Goal: Task Accomplishment & Management: Use online tool/utility

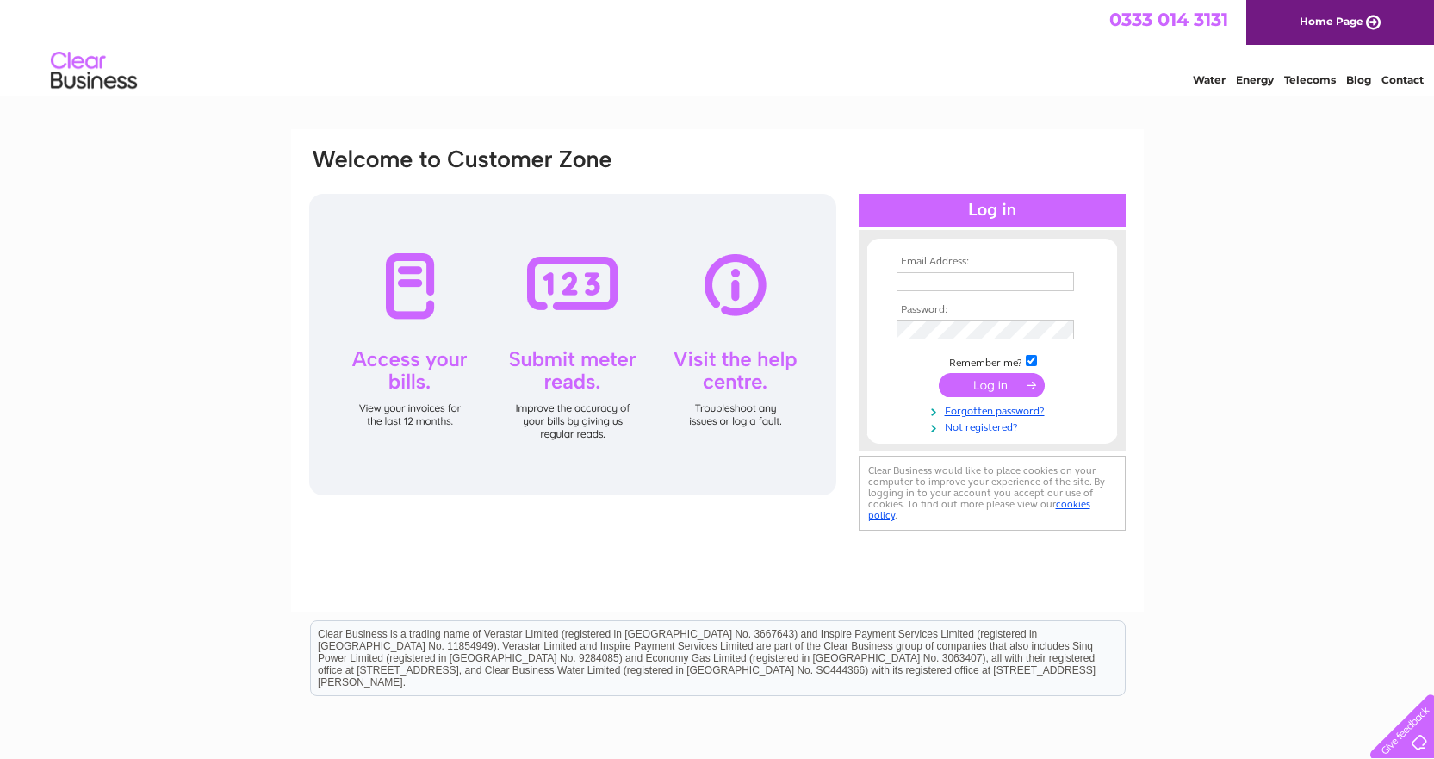
type input "[PERSON_NAME][EMAIL_ADDRESS][DOMAIN_NAME]"
click at [981, 386] on input "submit" at bounding box center [992, 385] width 106 height 24
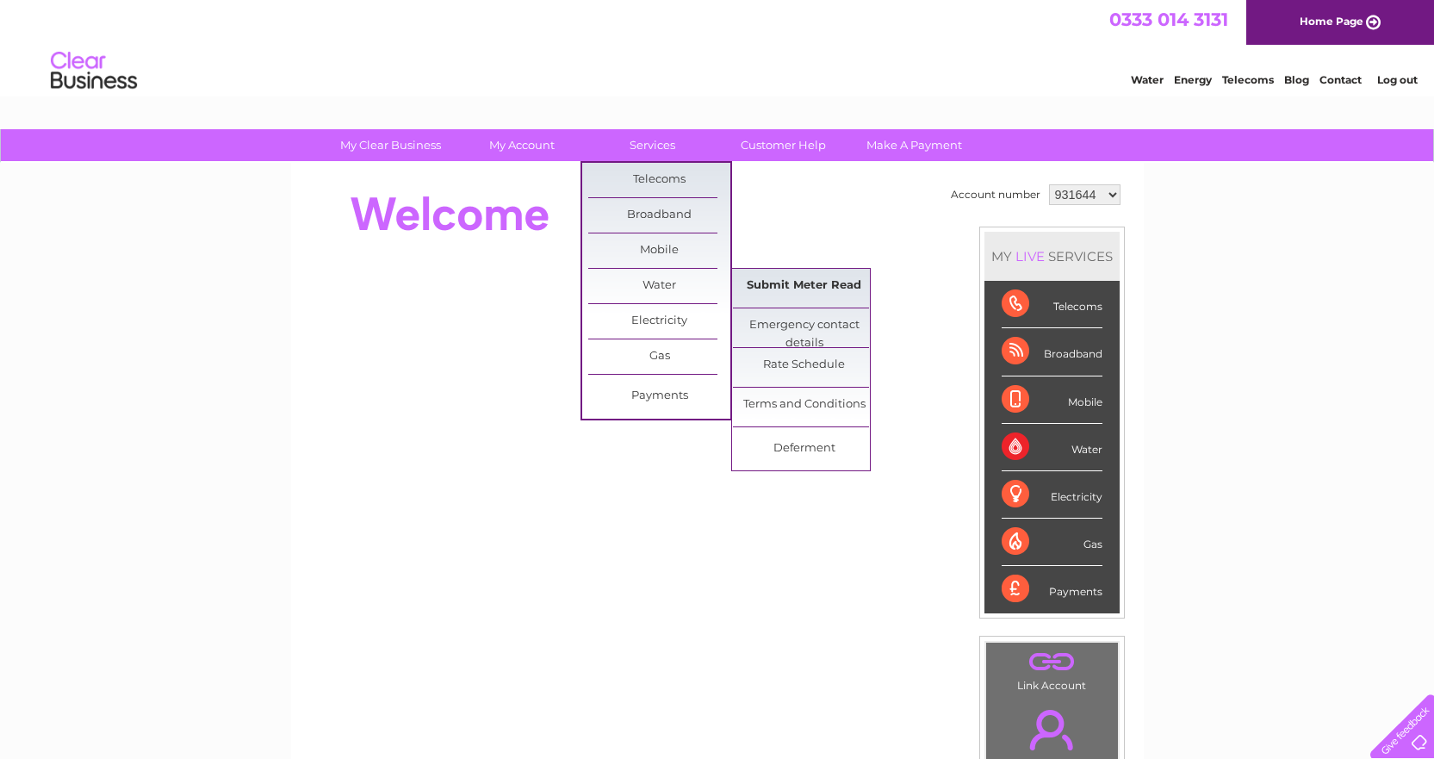
click at [823, 289] on link "Submit Meter Read" at bounding box center [804, 286] width 142 height 34
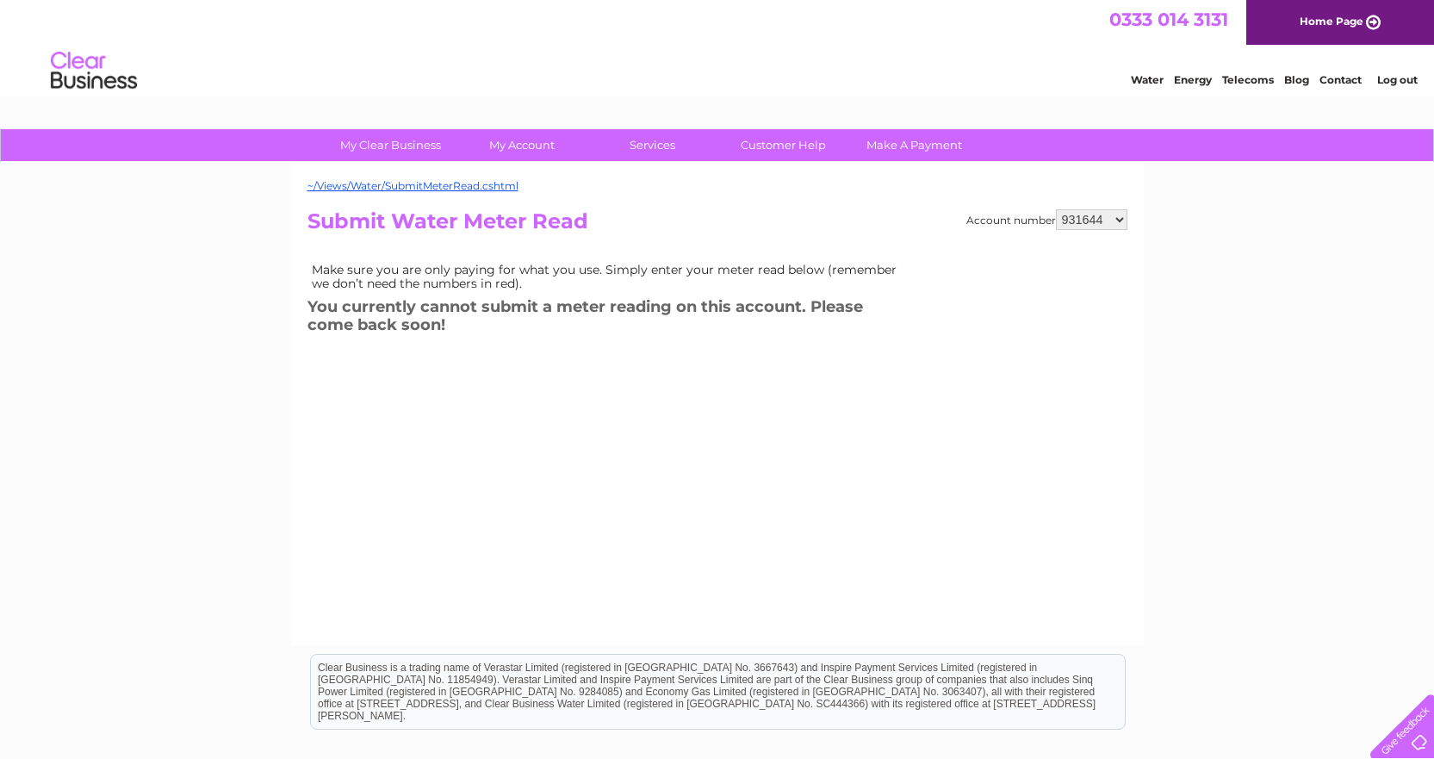
click at [1112, 215] on select "931644 940571 1084873" at bounding box center [1092, 219] width 72 height 21
select select "940571"
click at [1056, 209] on select "931644 940571 1084873" at bounding box center [1092, 219] width 72 height 21
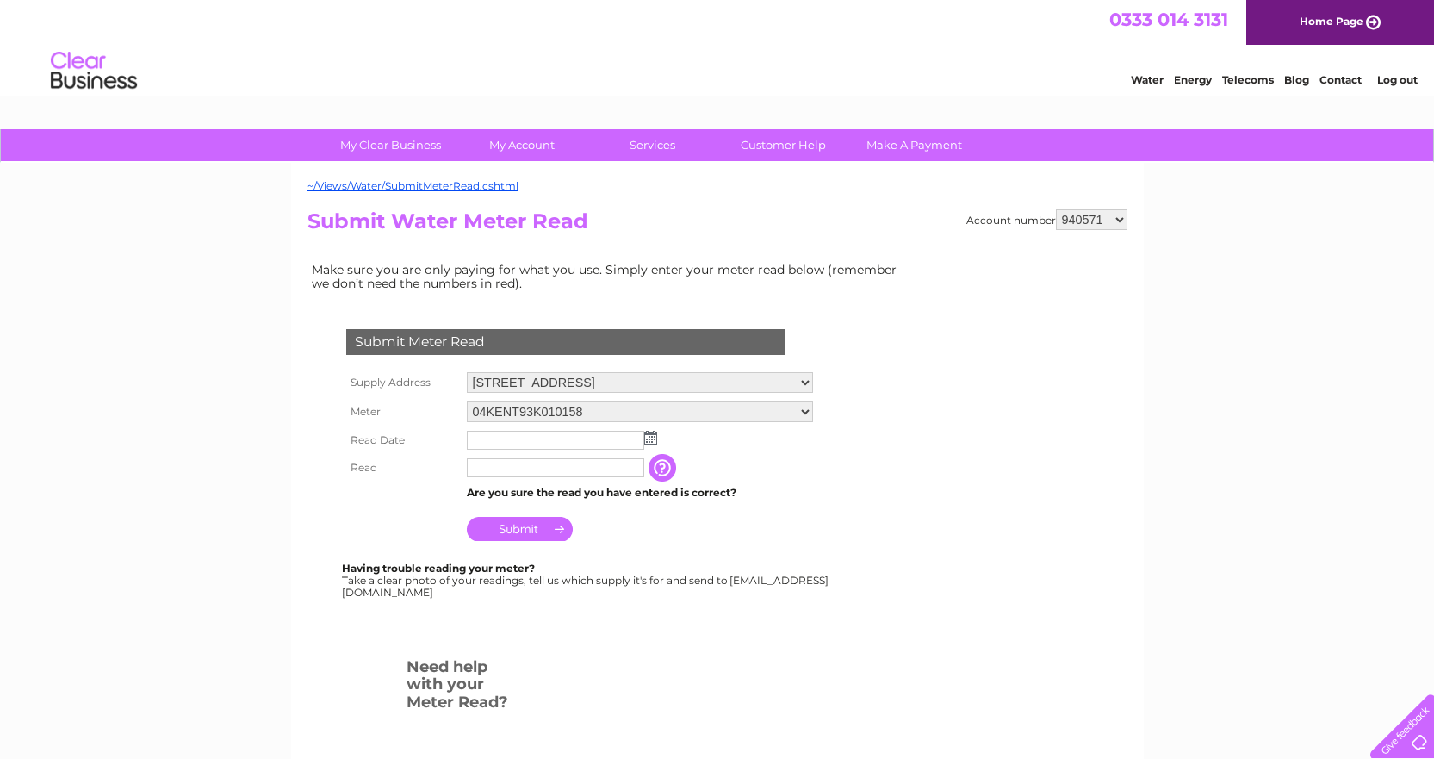
click at [1080, 215] on select "931644 940571 1084873" at bounding box center [1092, 219] width 72 height 21
select select "1084873"
click at [1056, 209] on select "931644 940571 1084873" at bounding box center [1092, 219] width 72 height 21
